Goal: Information Seeking & Learning: Learn about a topic

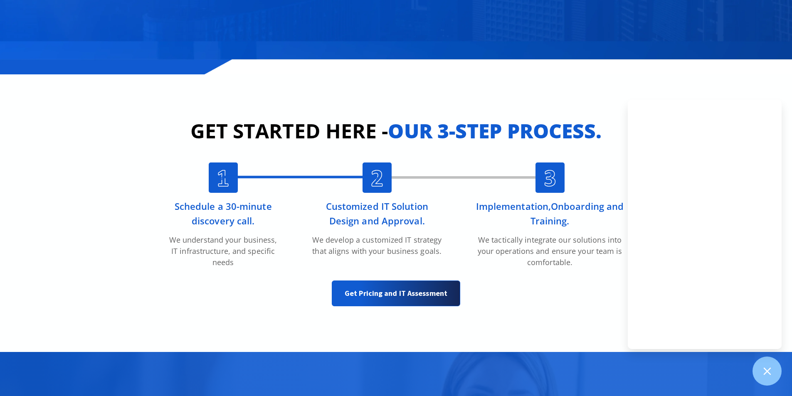
scroll to position [2079, 0]
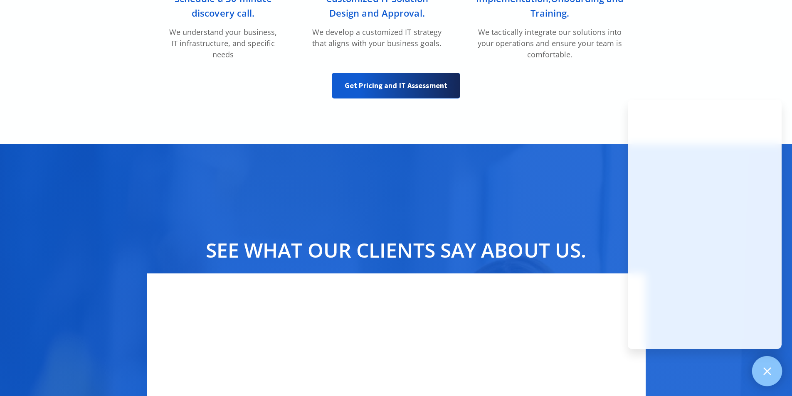
click at [769, 376] on icon at bounding box center [767, 371] width 11 height 11
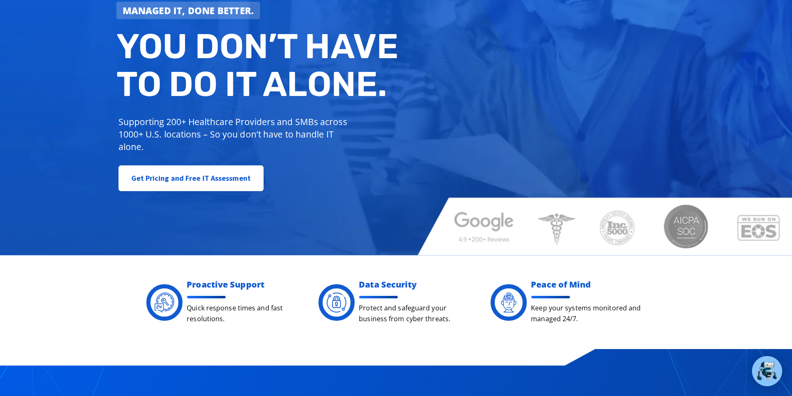
scroll to position [0, 0]
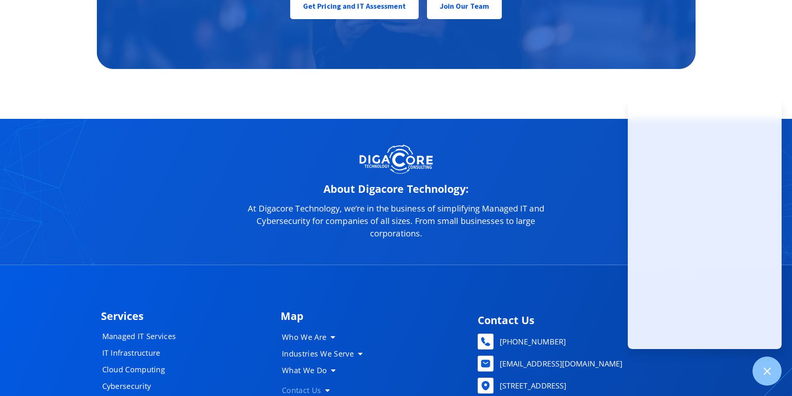
scroll to position [4199, 0]
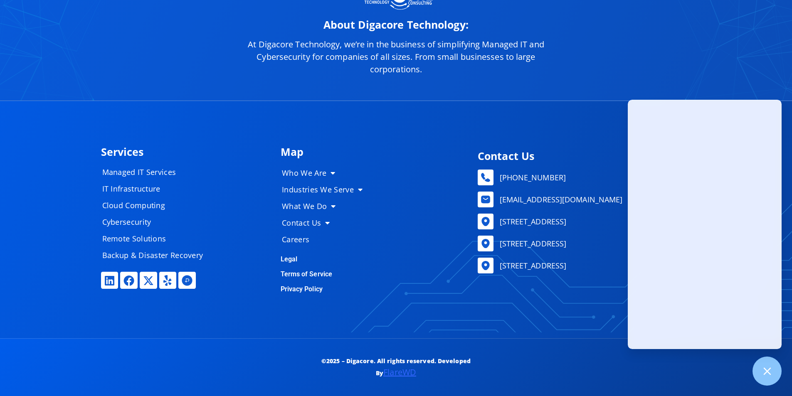
click at [642, 43] on div "About Digacore Technology: At Digacore Technology, we’re in the business of sim…" at bounding box center [396, 28] width 792 height 146
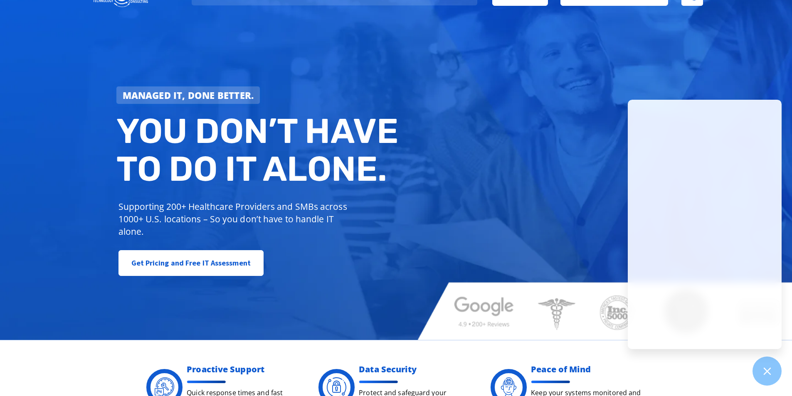
scroll to position [0, 0]
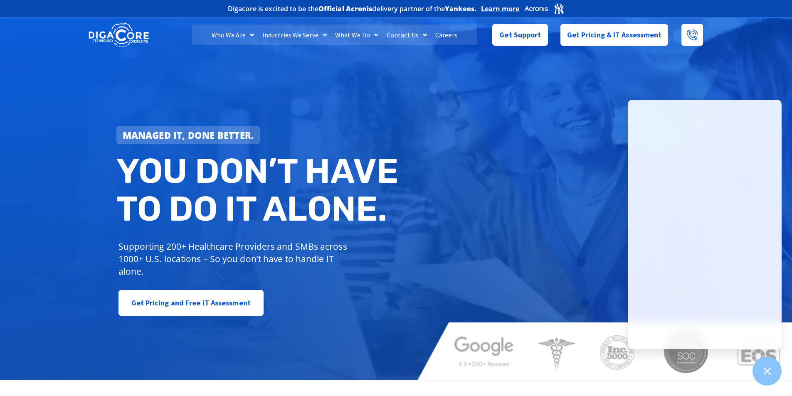
click at [566, 190] on div "Managed IT, done better. You don’t have to do IT alone. Supporting 200+ Healthc…" at bounding box center [396, 198] width 792 height 365
